Goal: Transaction & Acquisition: Register for event/course

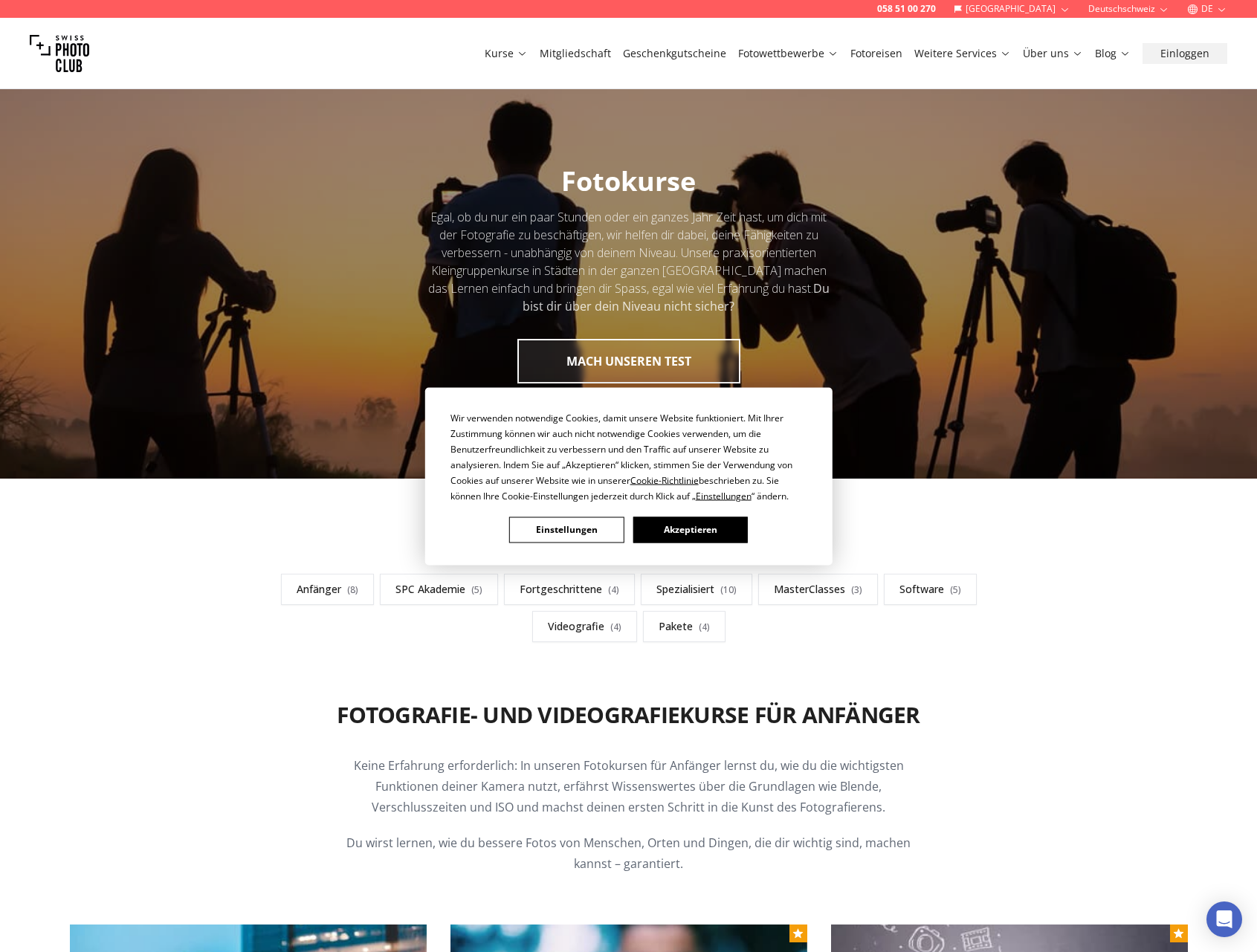
click at [680, 527] on button "Akzeptieren" at bounding box center [689, 529] width 114 height 26
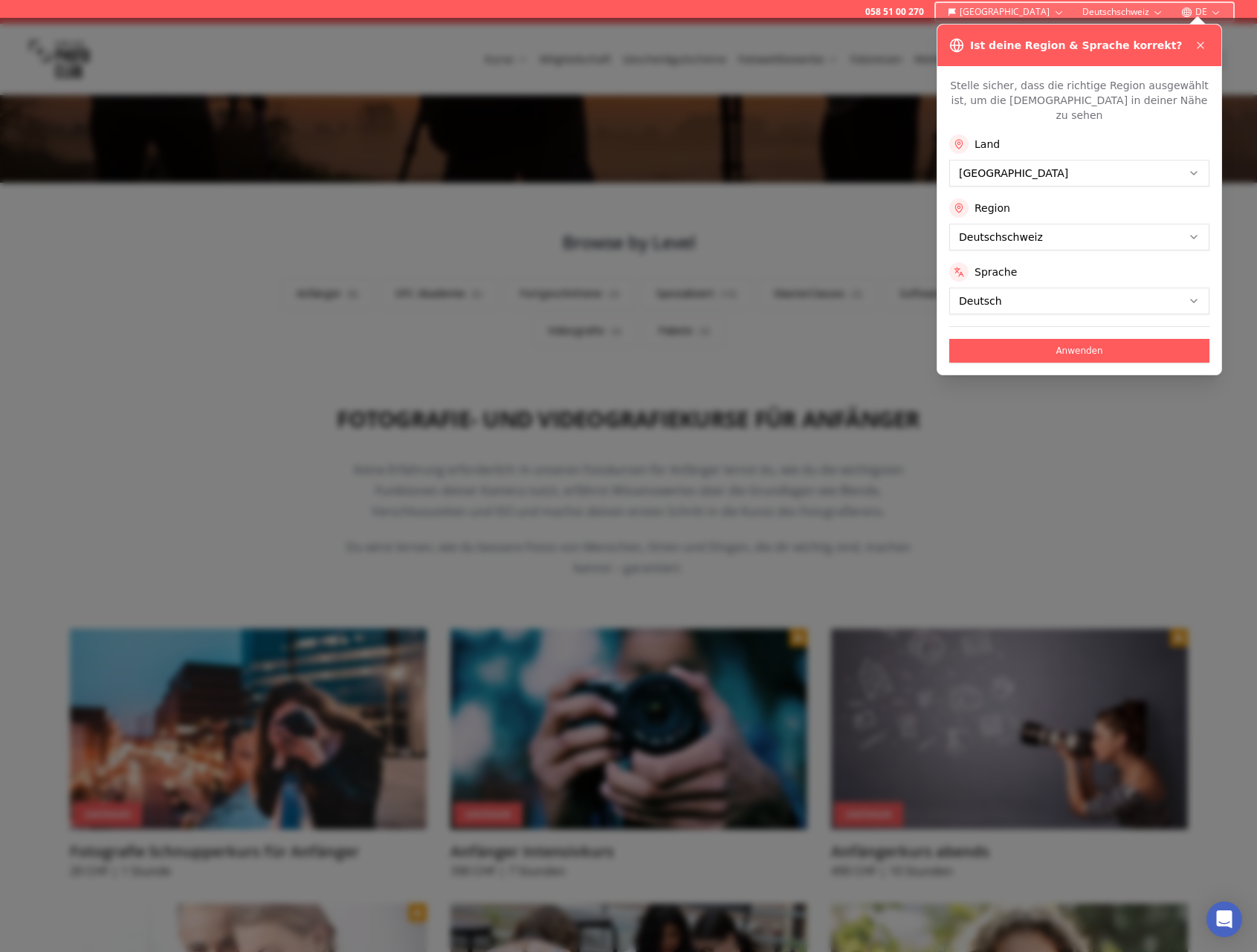
scroll to position [446, 0]
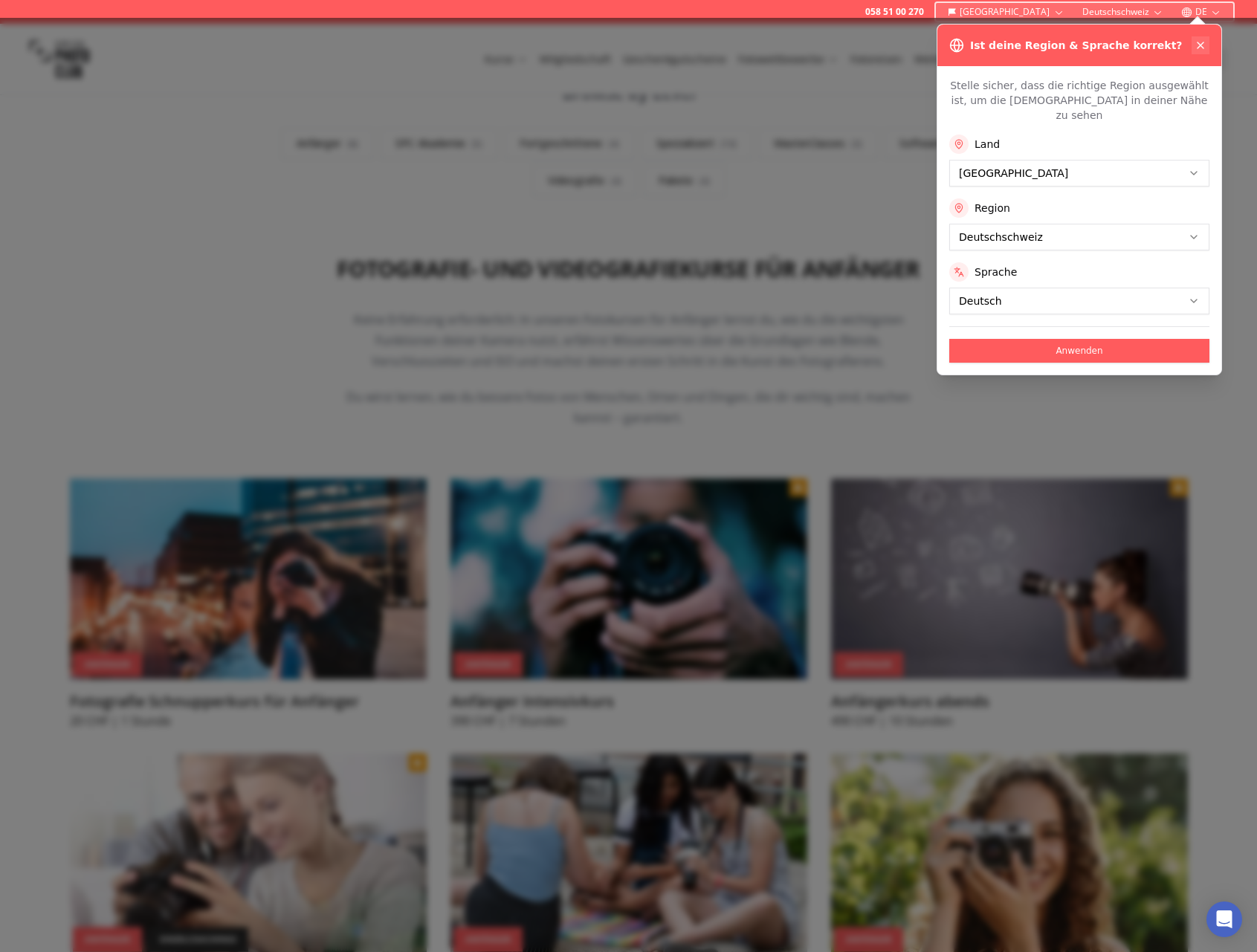
click at [1198, 42] on icon at bounding box center [1200, 45] width 12 height 12
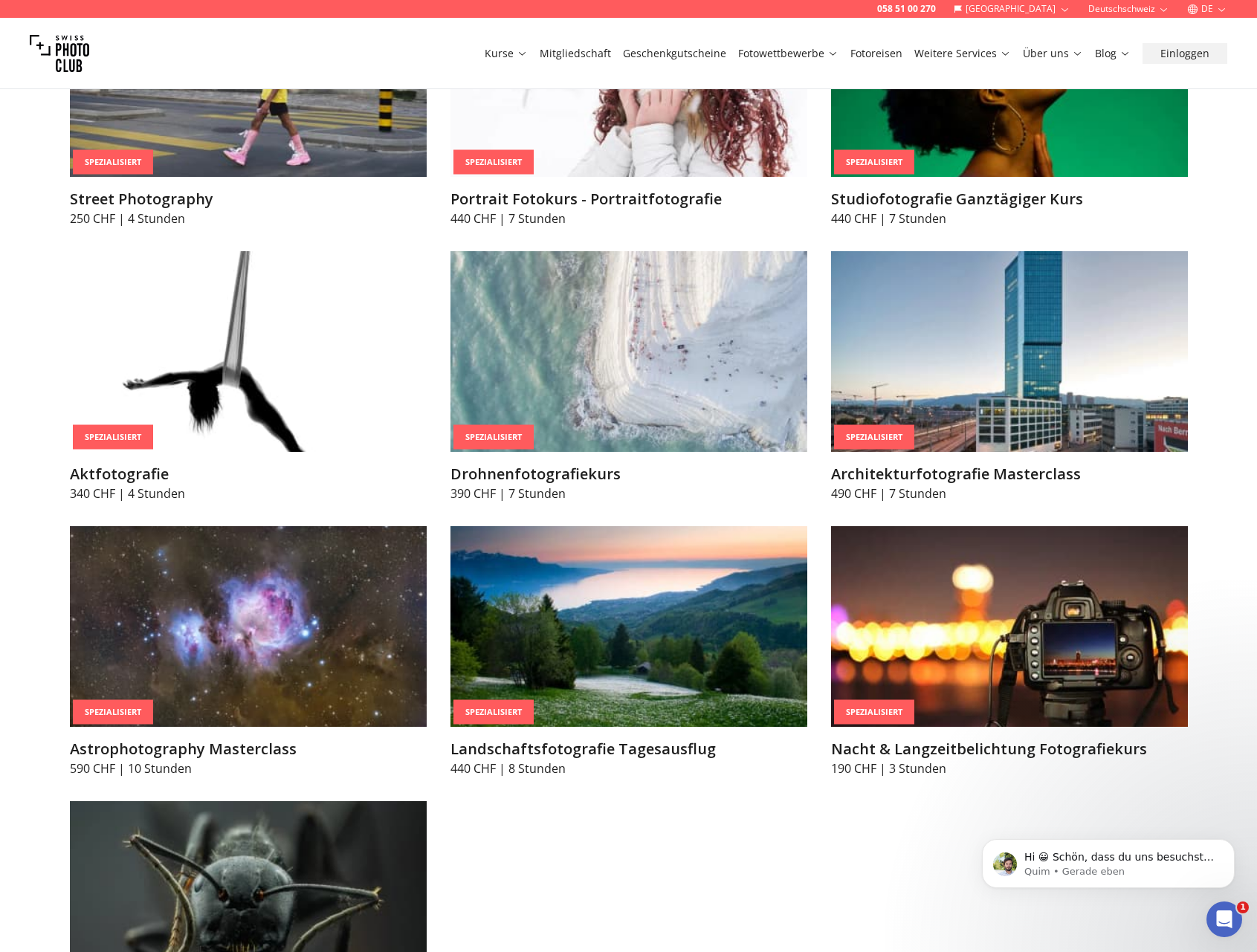
scroll to position [0, 0]
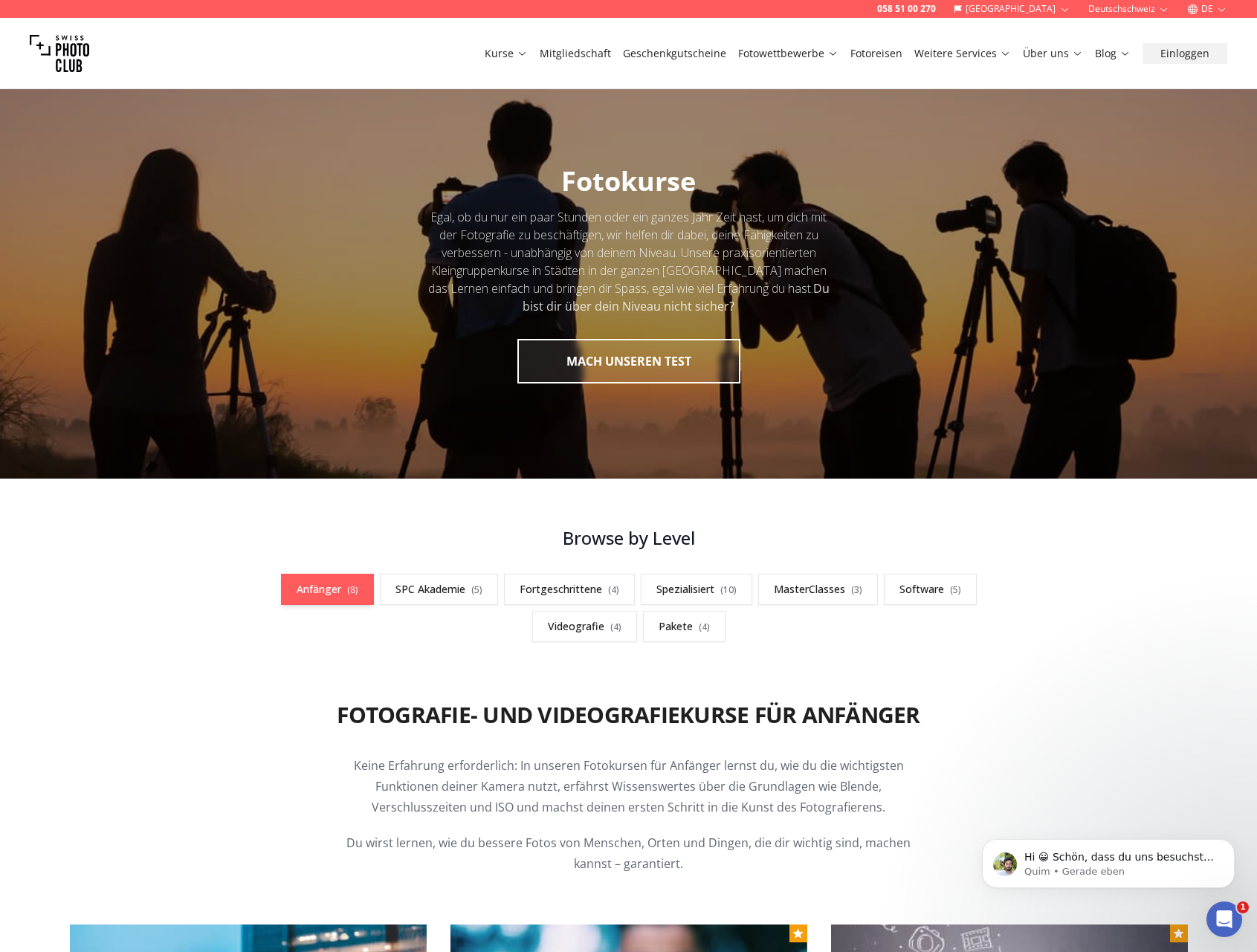
click at [317, 595] on link "Anfänger ( 8 )" at bounding box center [327, 589] width 93 height 32
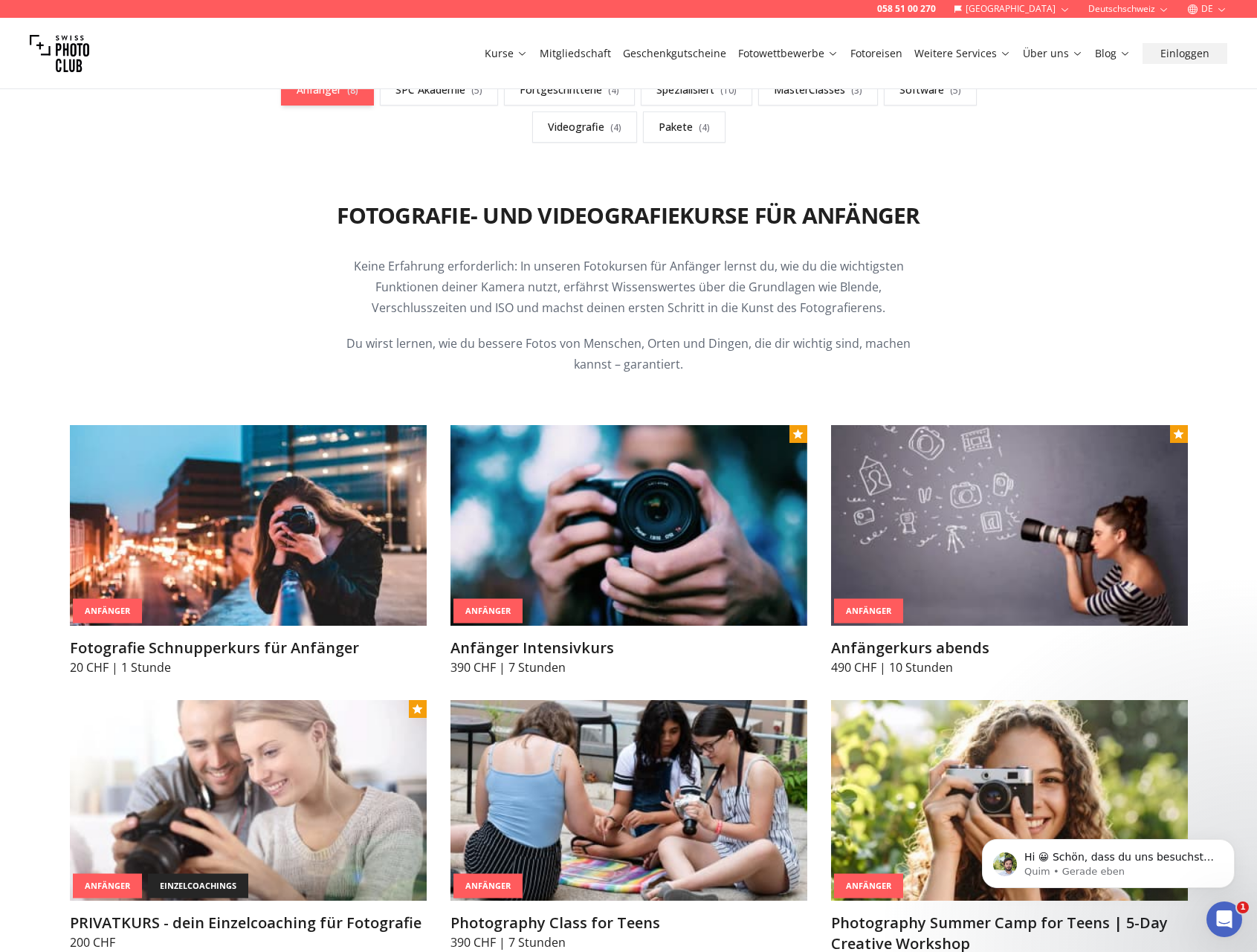
scroll to position [594, 0]
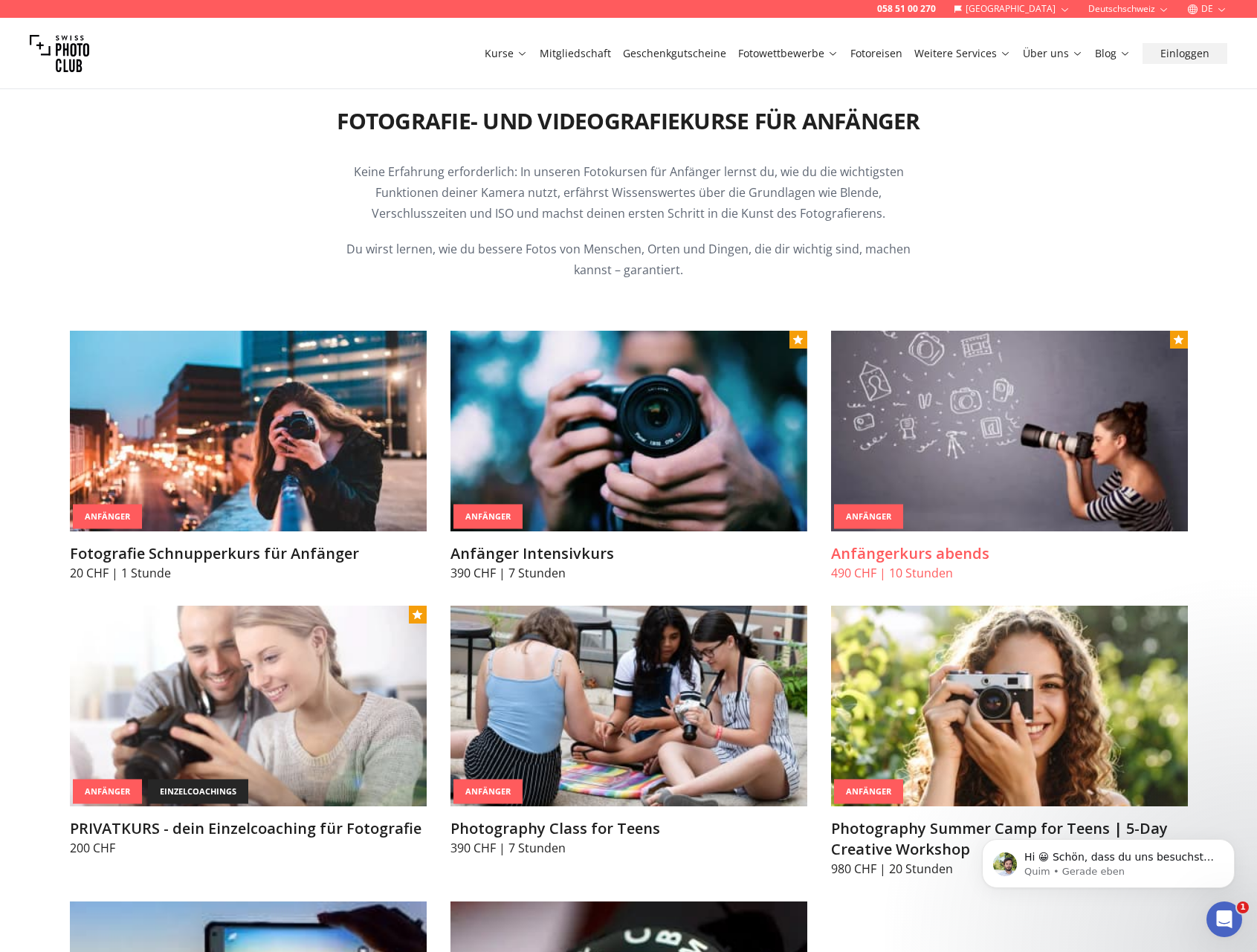
click at [895, 552] on h3 "Anfängerkurs abends" at bounding box center [1009, 554] width 357 height 21
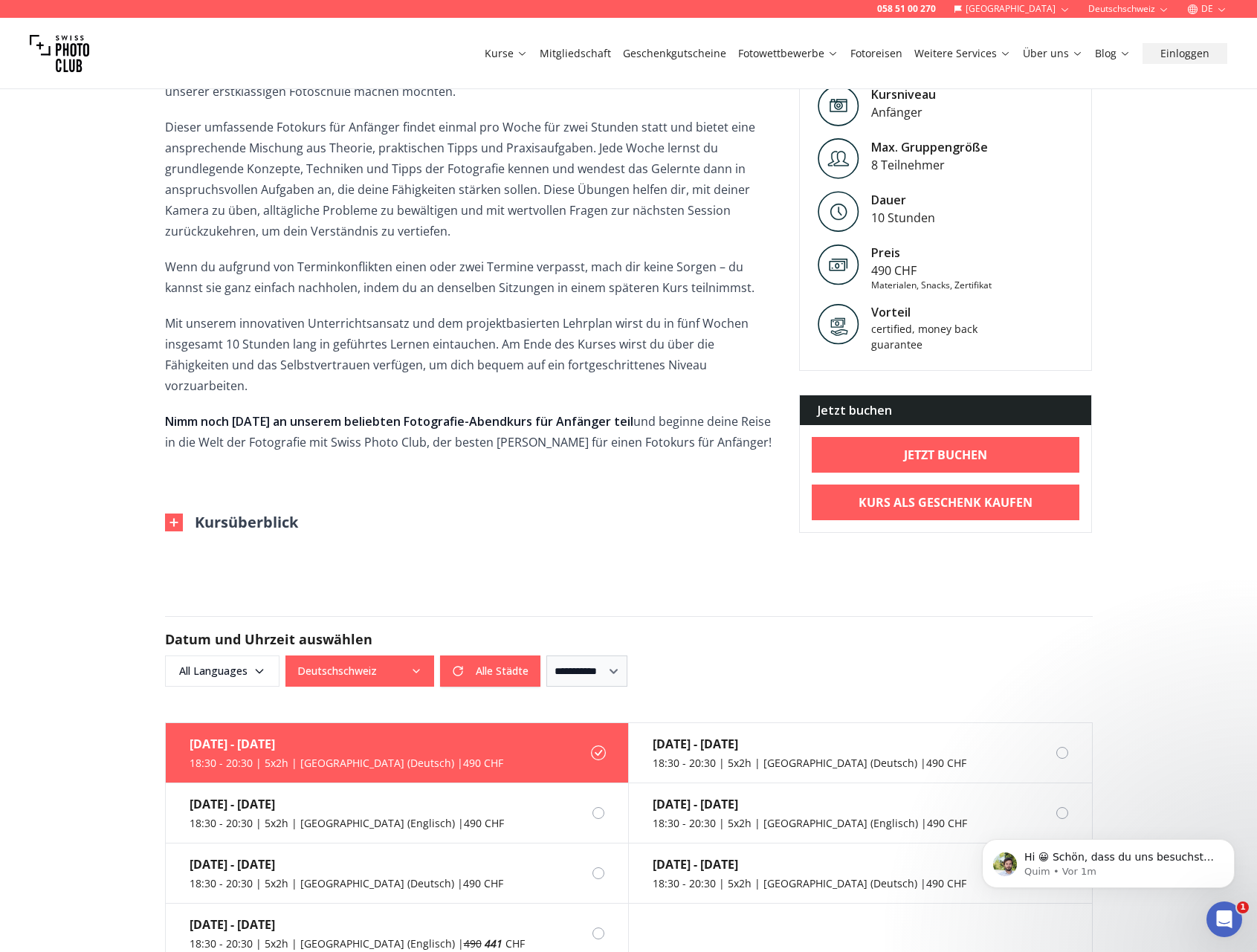
scroll to position [595, 0]
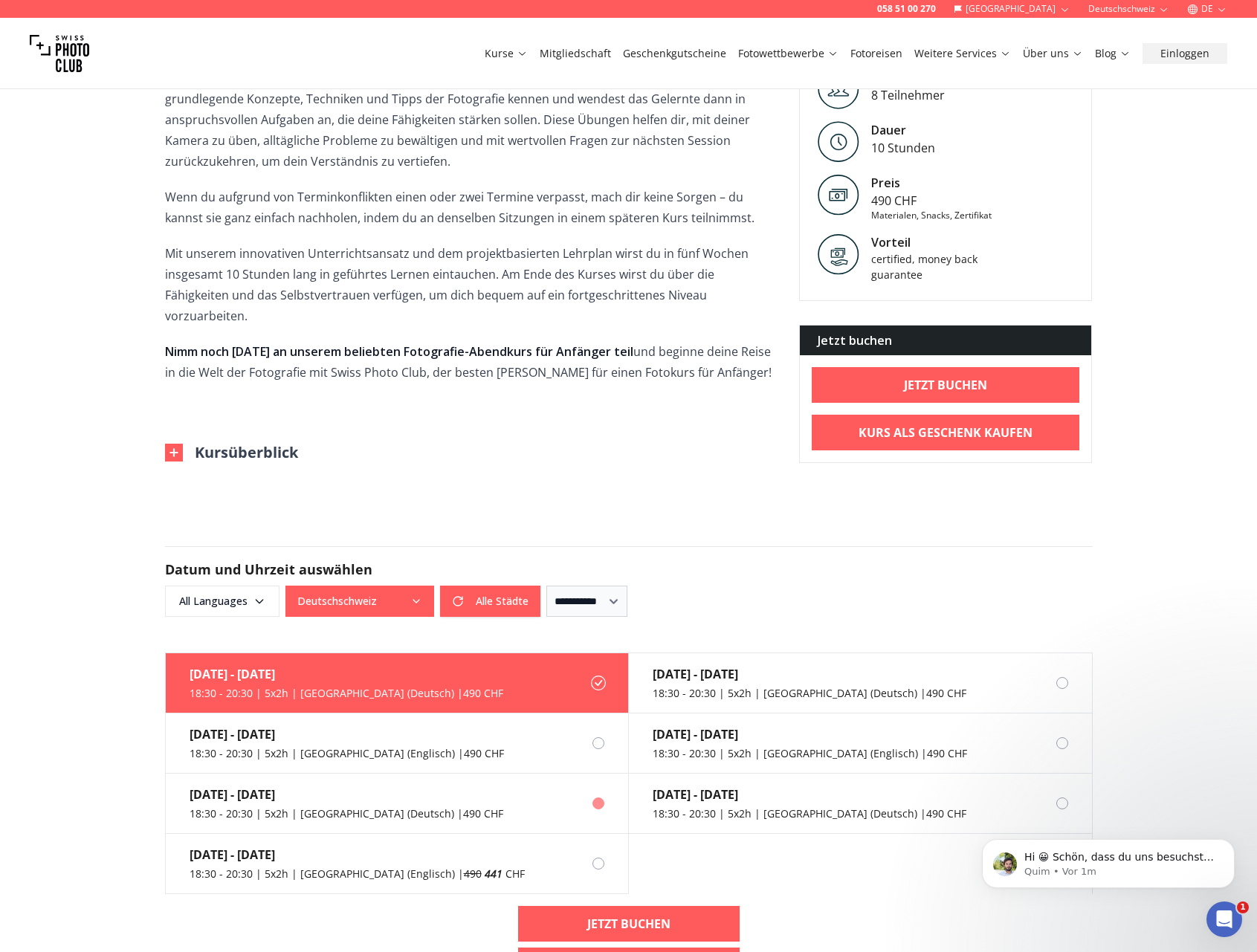
click at [249, 806] on div "18:30 - 20:30 | 5x2h | [GEOGRAPHIC_DATA] (Deutsch) | 490 CHF" at bounding box center [345, 813] width 314 height 14
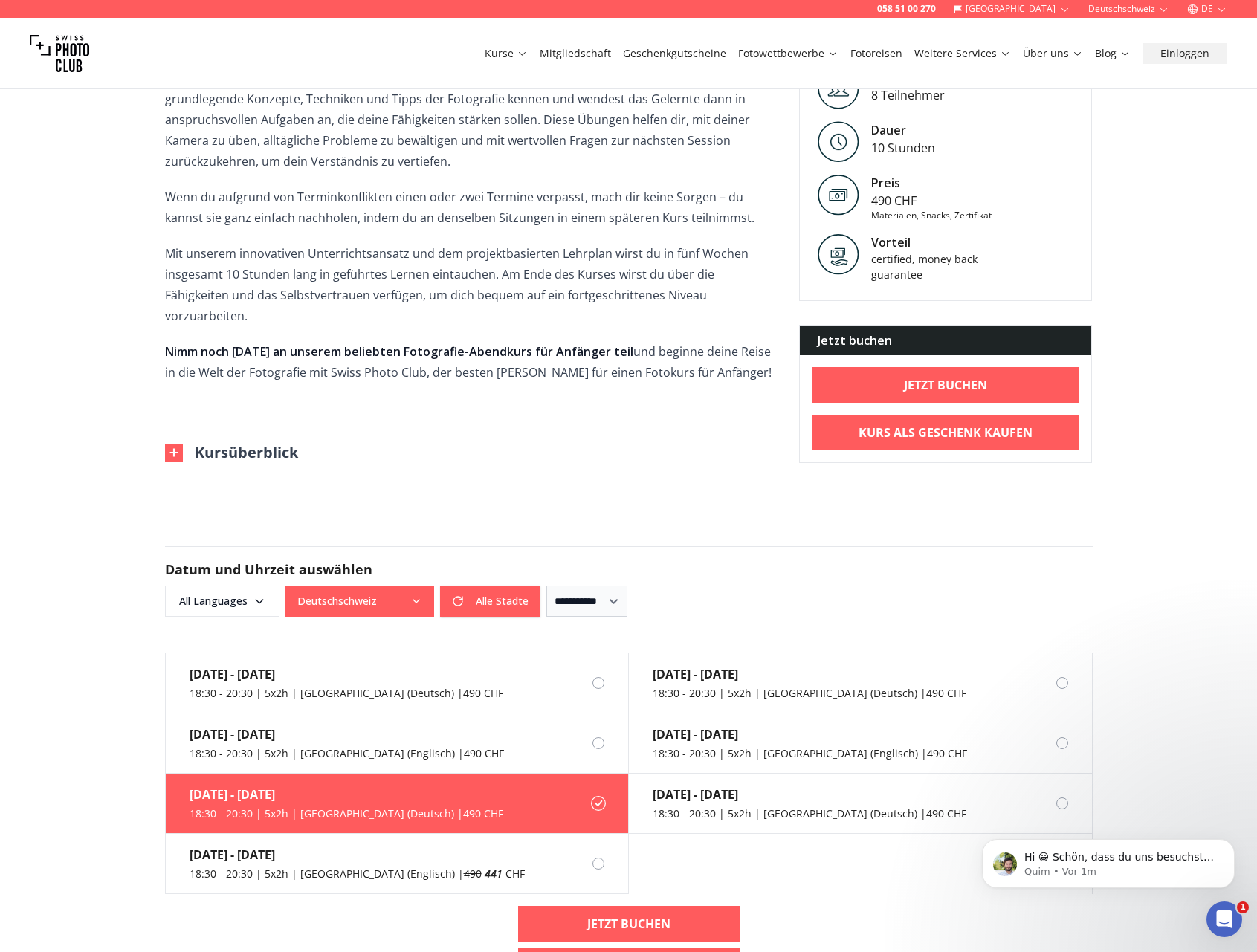
click at [249, 806] on div "18:30 - 20:30 | 5x2h | [GEOGRAPHIC_DATA] (Deutsch) | 490 CHF" at bounding box center [345, 813] width 314 height 14
click at [249, 785] on div "[DATE] - [DATE] 18:30 - 20:30 | 5x2h | [GEOGRAPHIC_DATA] (Deutsch) | 490 CHF" at bounding box center [335, 803] width 338 height 60
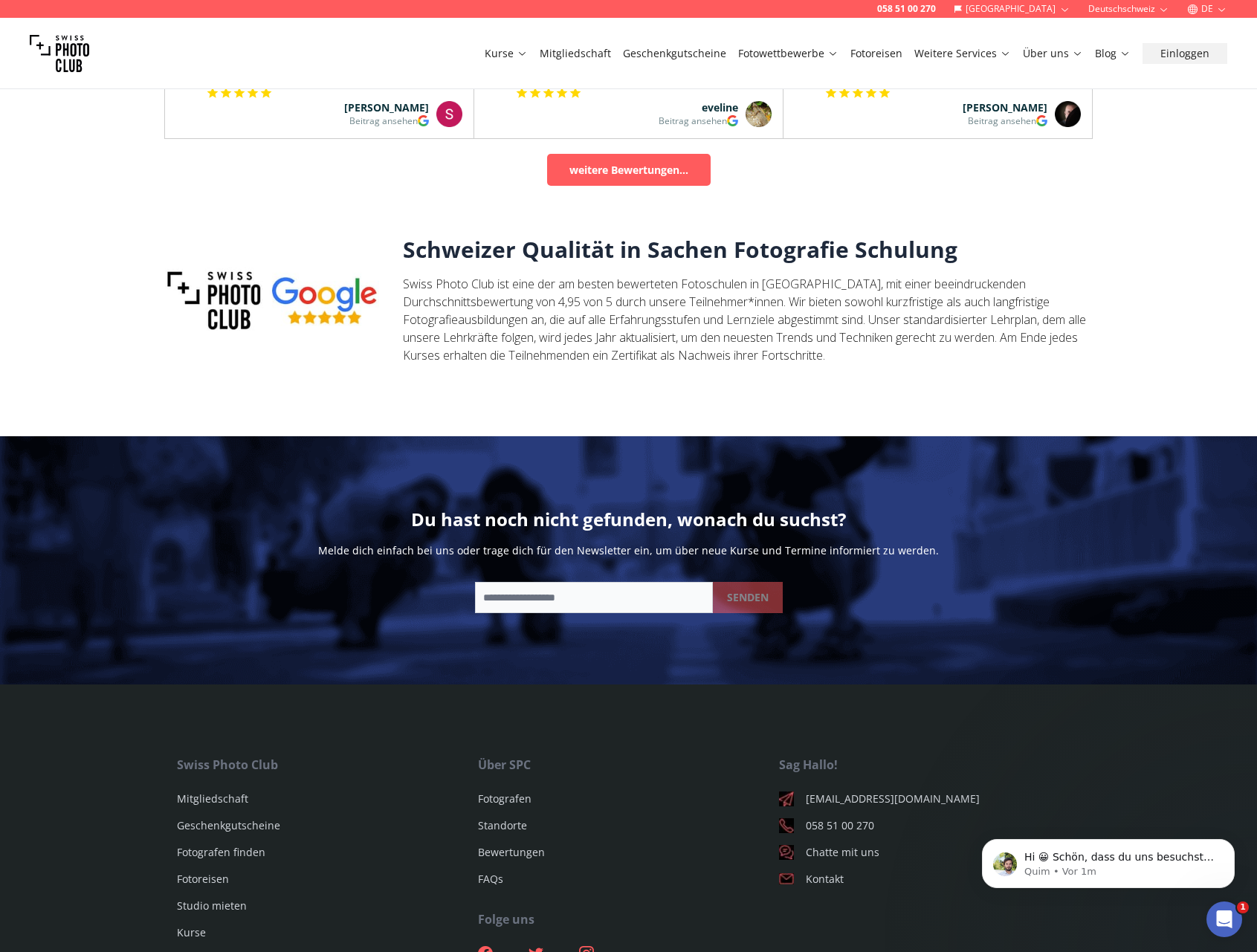
scroll to position [1895, 0]
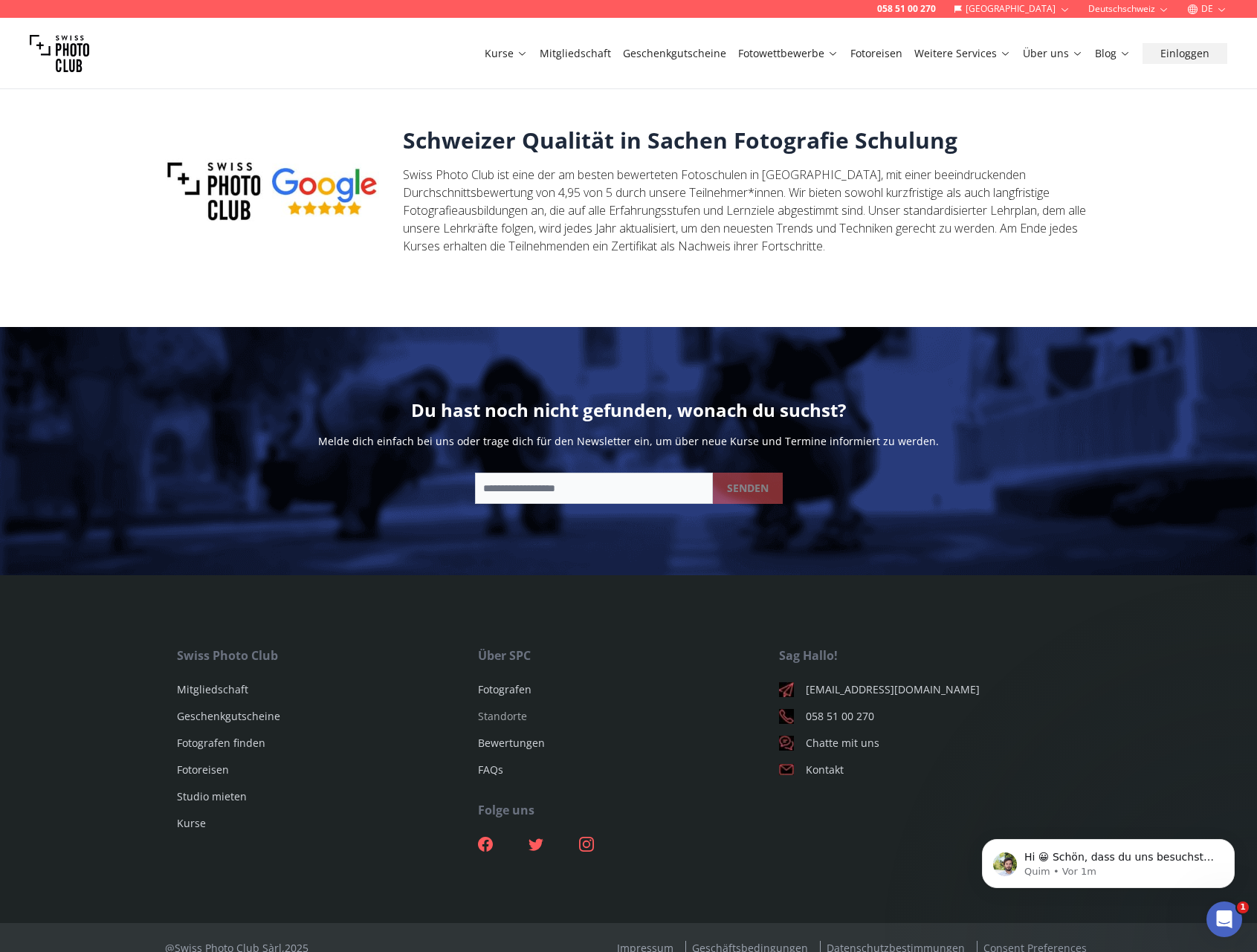
click at [512, 709] on link "Standorte" at bounding box center [502, 716] width 49 height 14
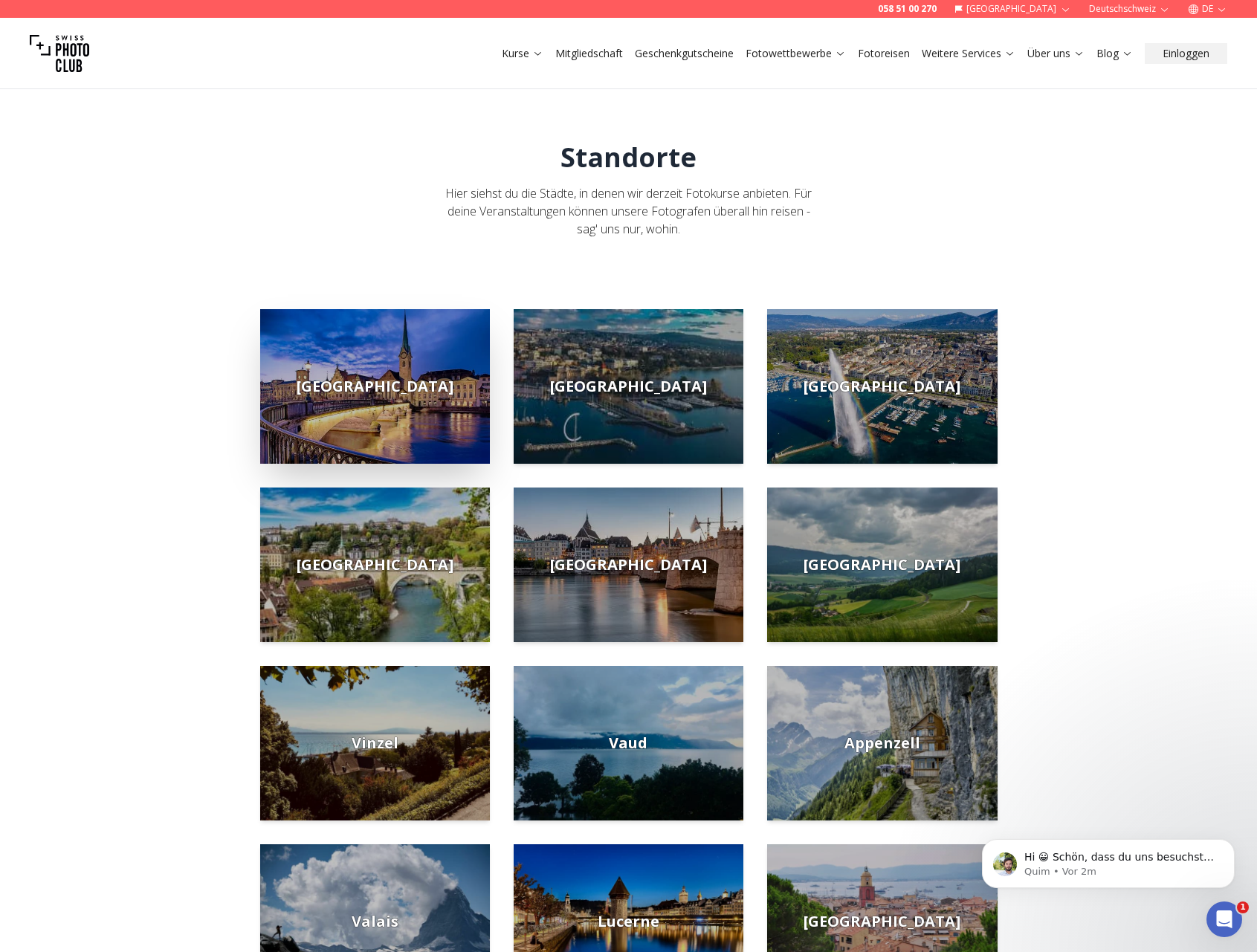
click at [376, 388] on span "[GEOGRAPHIC_DATA]" at bounding box center [374, 387] width 156 height 21
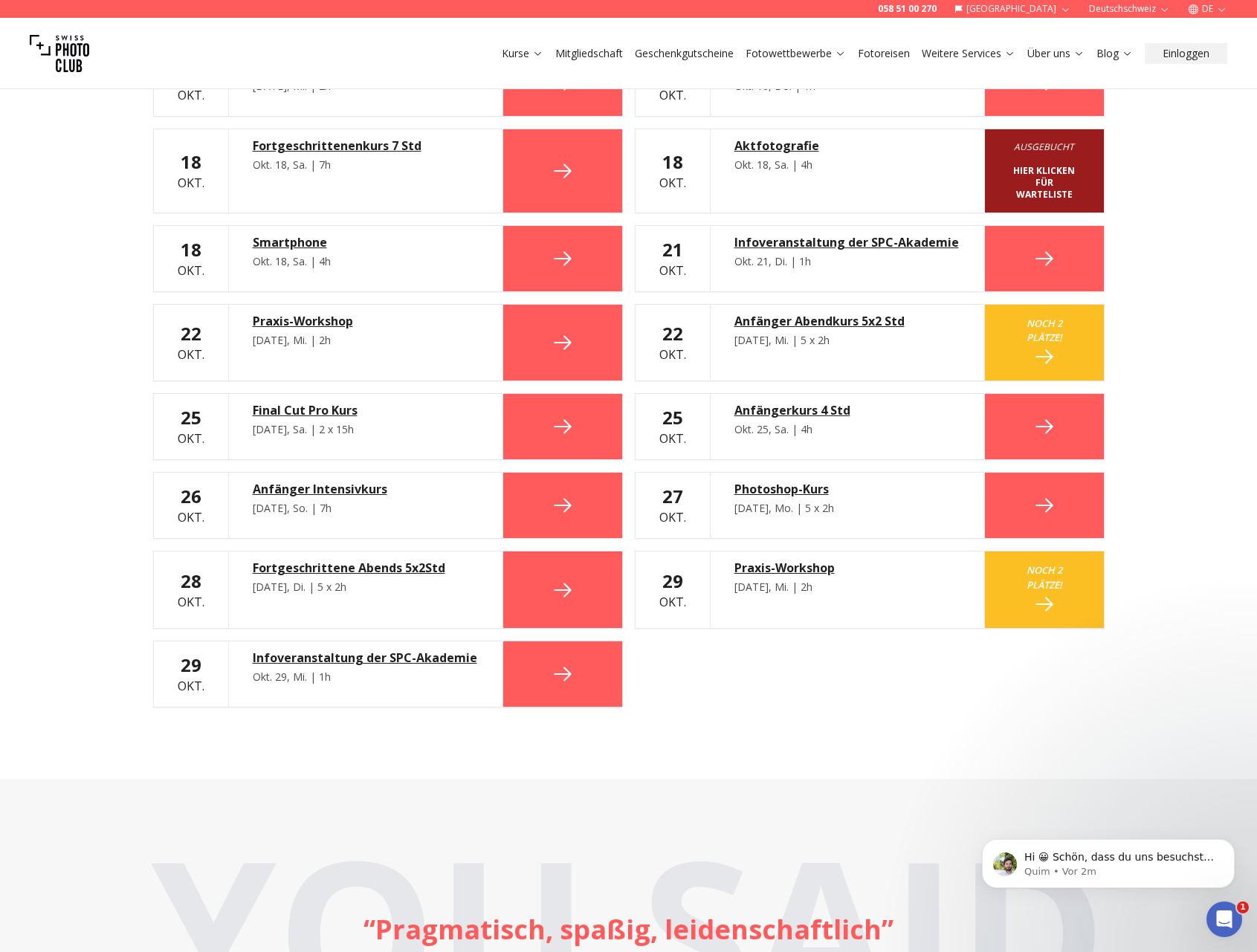
scroll to position [962, 0]
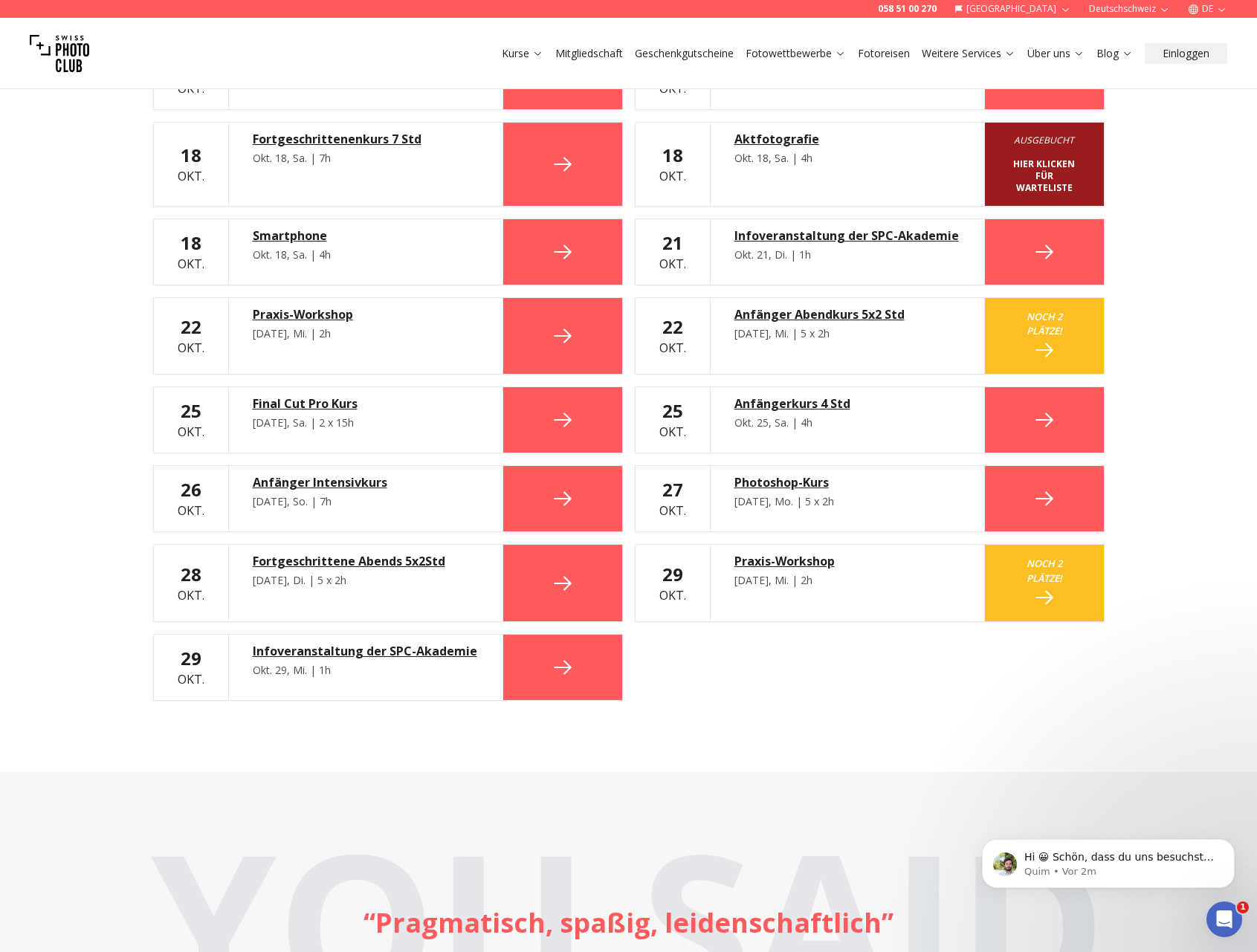
click at [813, 315] on div "Anfänger Abendkurs 5x2 Std" at bounding box center [846, 314] width 225 height 18
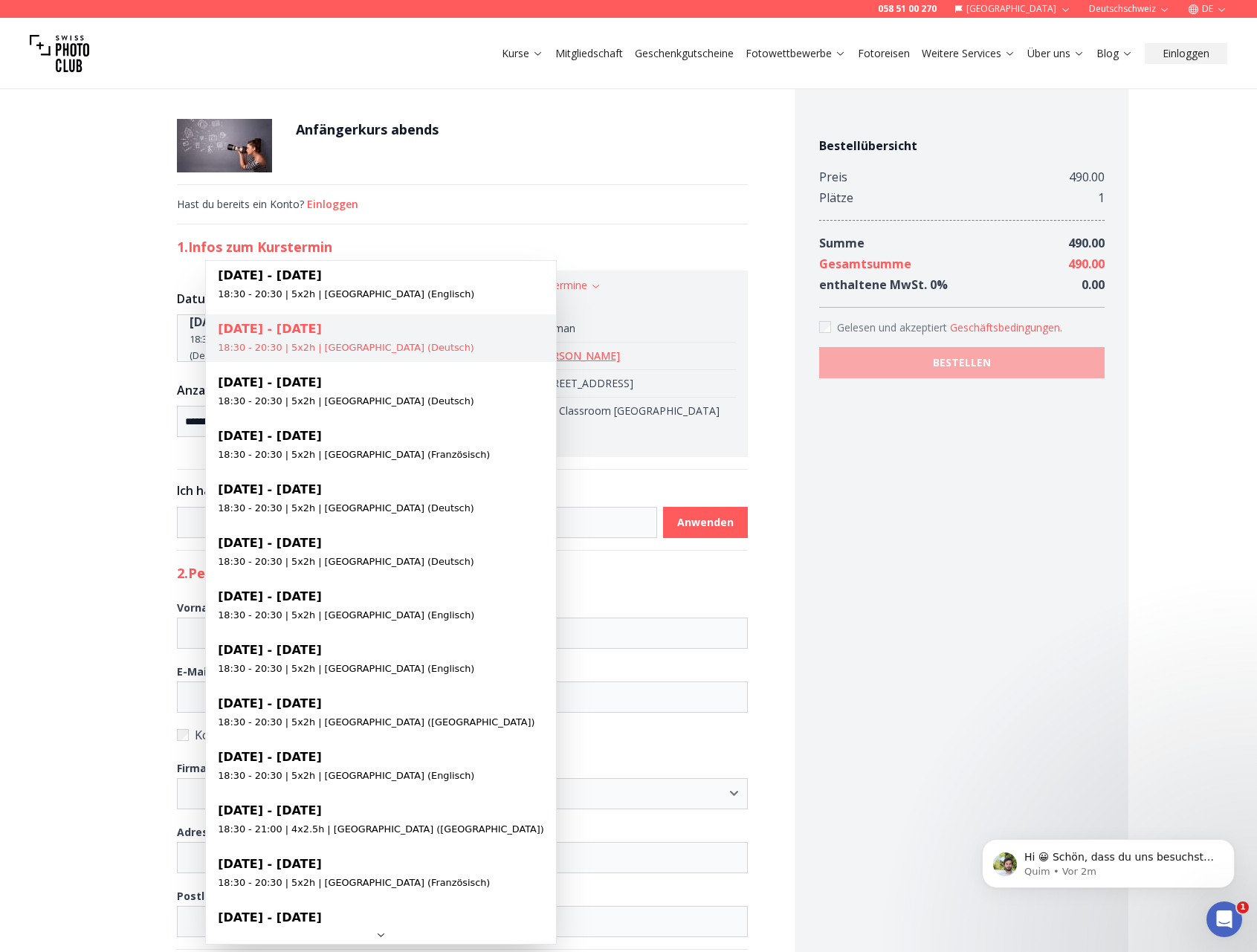
click at [423, 337] on icon "Date" at bounding box center [417, 339] width 9 height 5
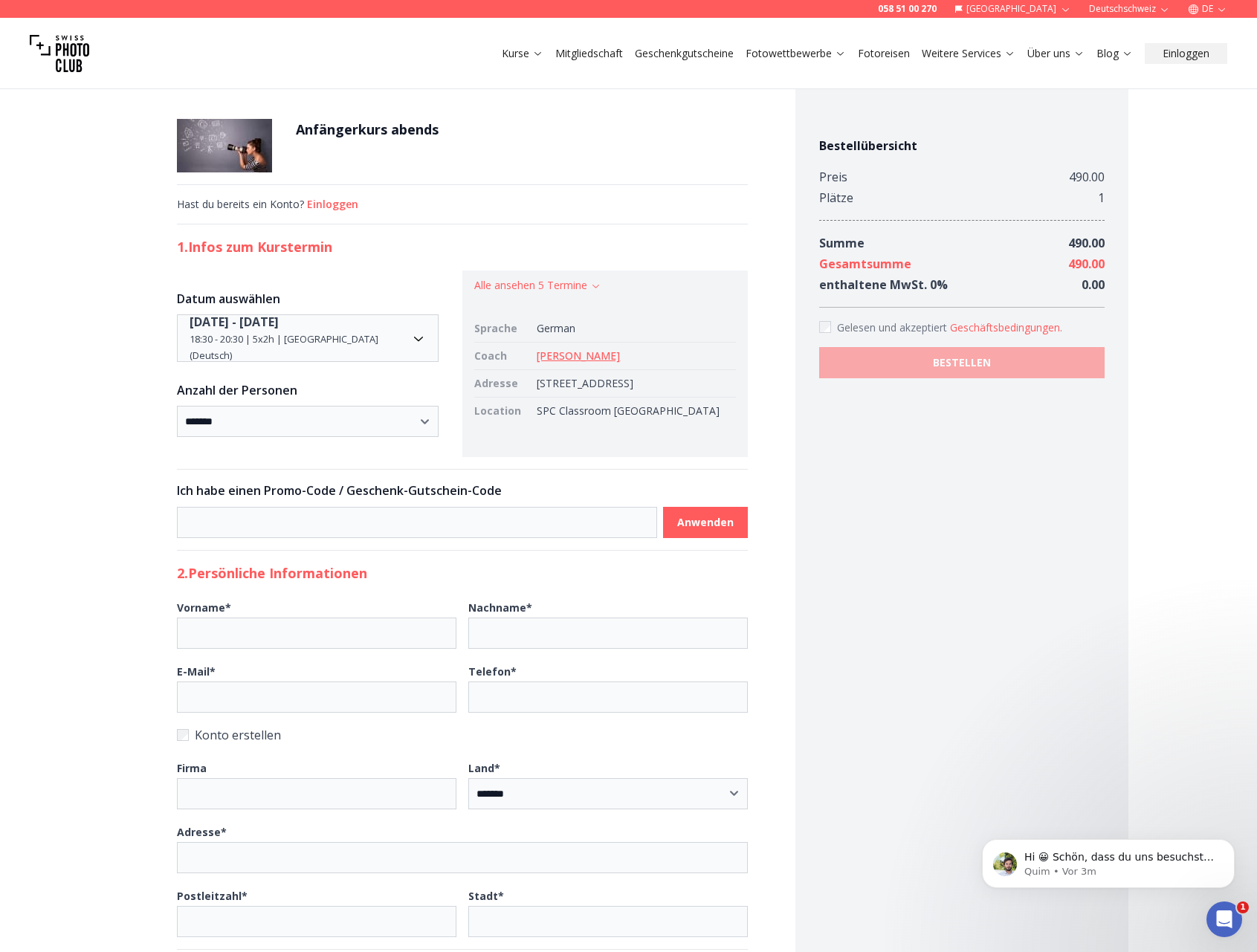
drag, startPoint x: 541, startPoint y: 384, endPoint x: 678, endPoint y: 384, distance: 137.0
click at [678, 384] on td "[STREET_ADDRESS]" at bounding box center [632, 384] width 204 height 28
